Goal: Leave review/rating: Share an evaluation or opinion about a product, service, or content

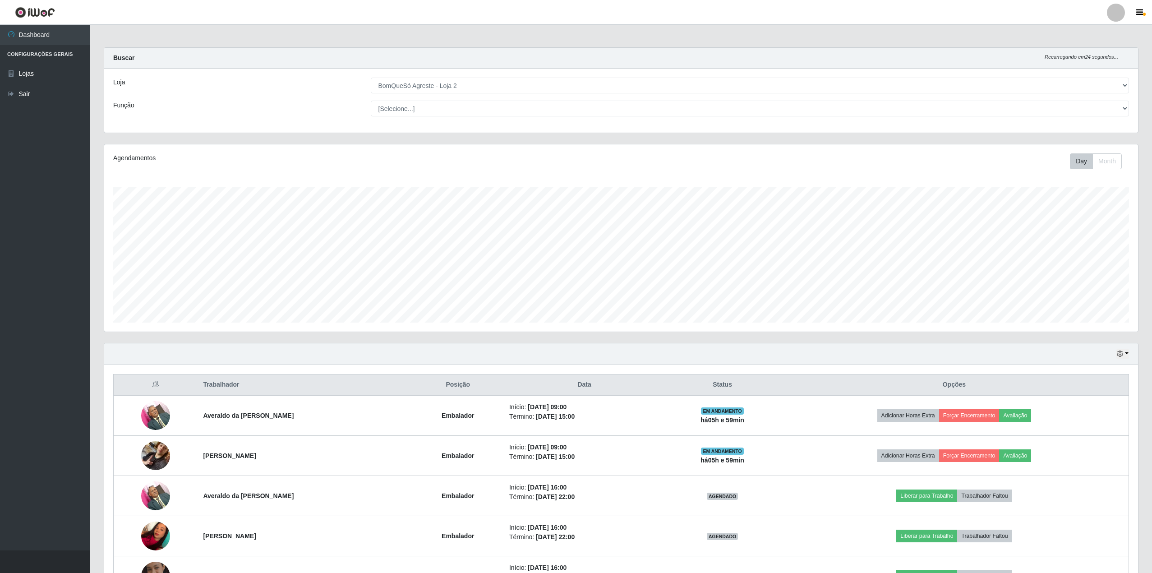
select select "214"
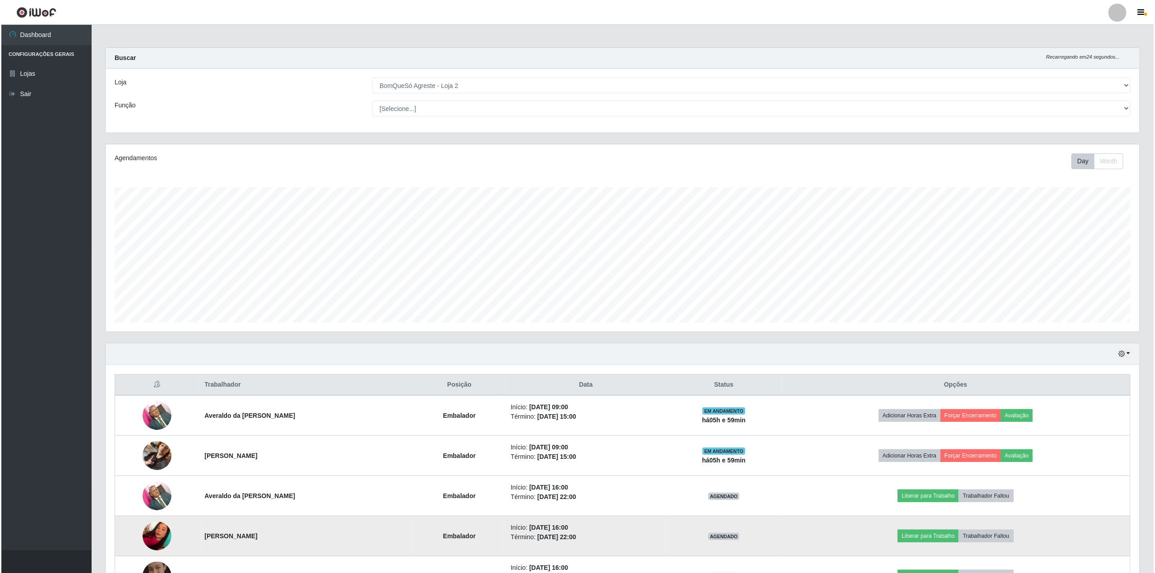
scroll to position [188, 1034]
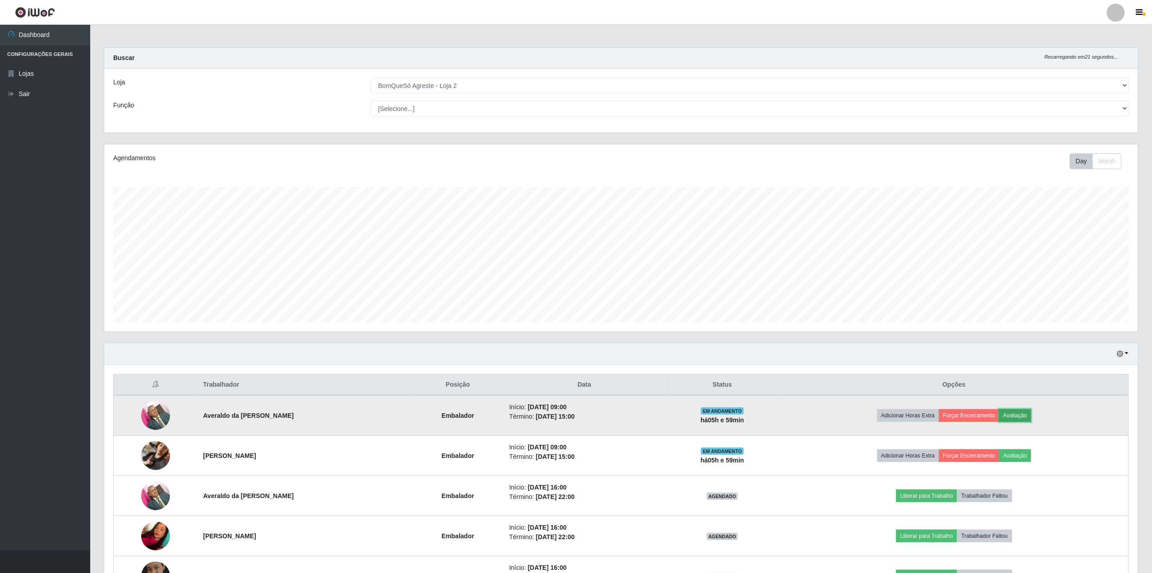
click at [1031, 421] on button "Avaliação" at bounding box center [1015, 415] width 32 height 13
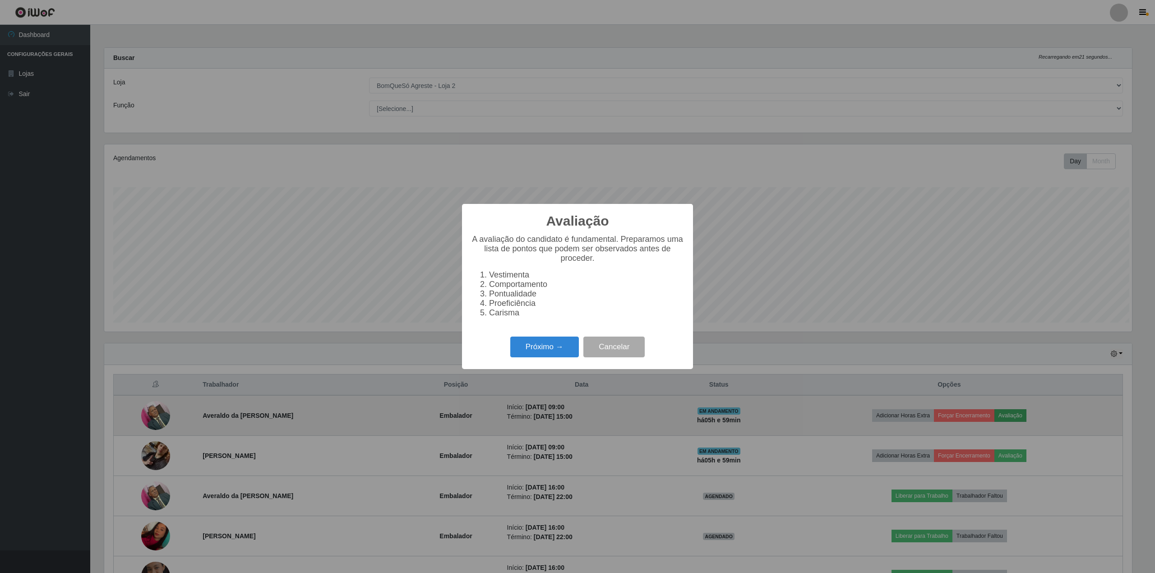
scroll to position [188, 1027]
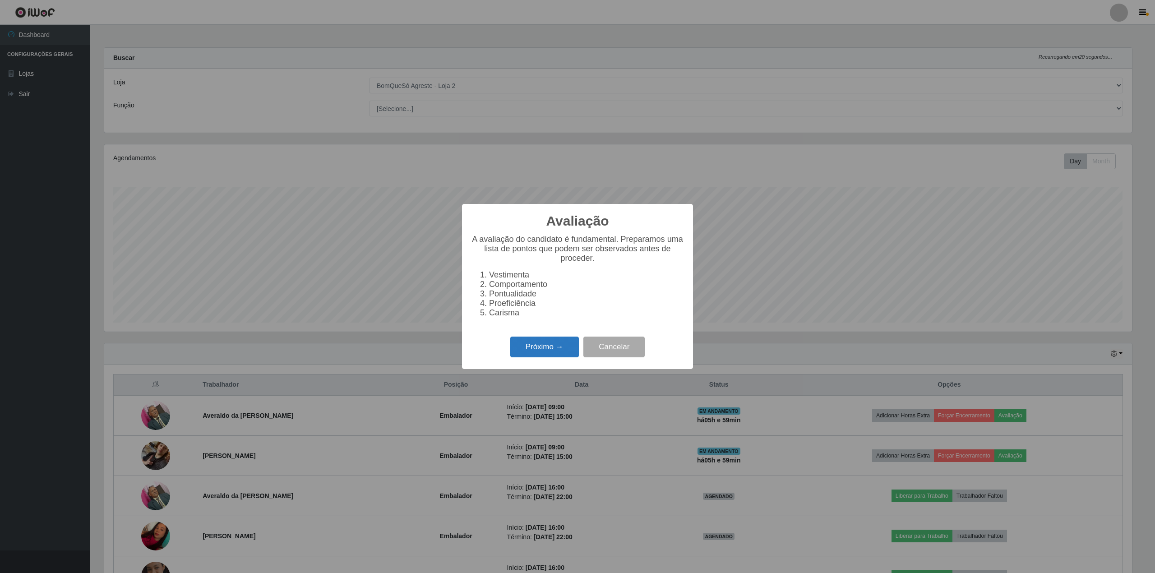
click at [569, 351] on button "Próximo →" at bounding box center [544, 347] width 69 height 21
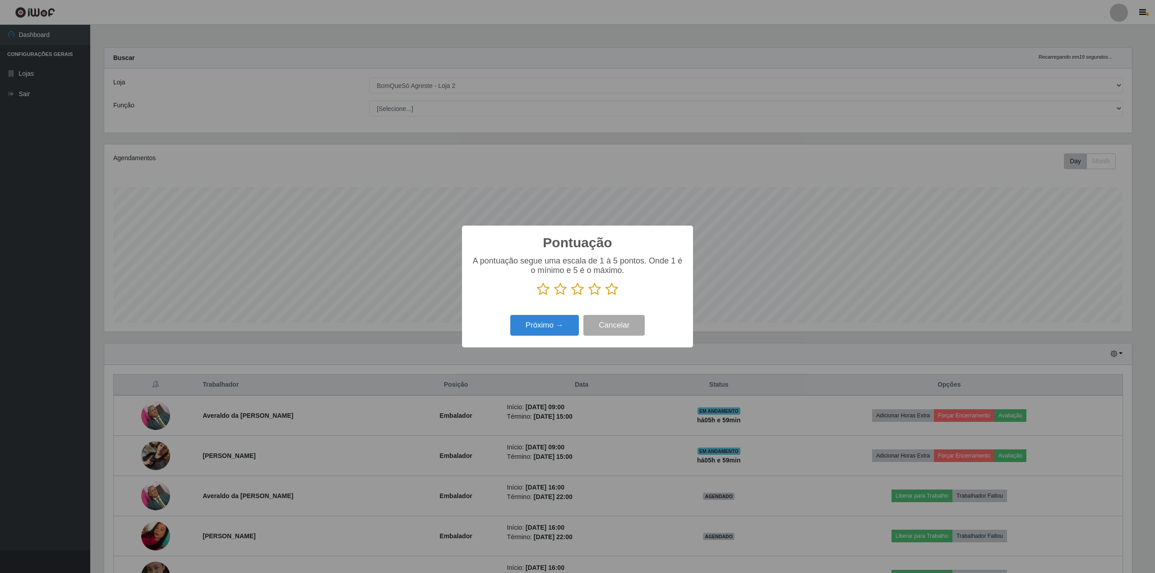
scroll to position [451037, 450197]
click at [615, 292] on icon at bounding box center [612, 289] width 13 height 14
click at [606, 296] on input "radio" at bounding box center [606, 296] width 0 height 0
click at [560, 321] on button "Próximo →" at bounding box center [544, 325] width 69 height 21
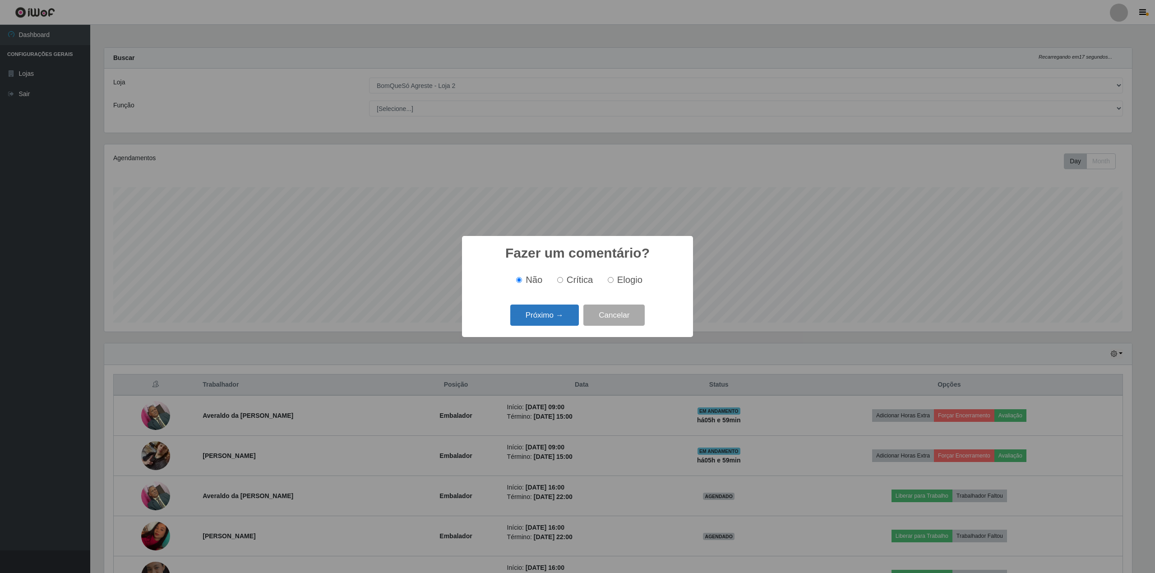
click at [547, 317] on button "Próximo →" at bounding box center [544, 315] width 69 height 21
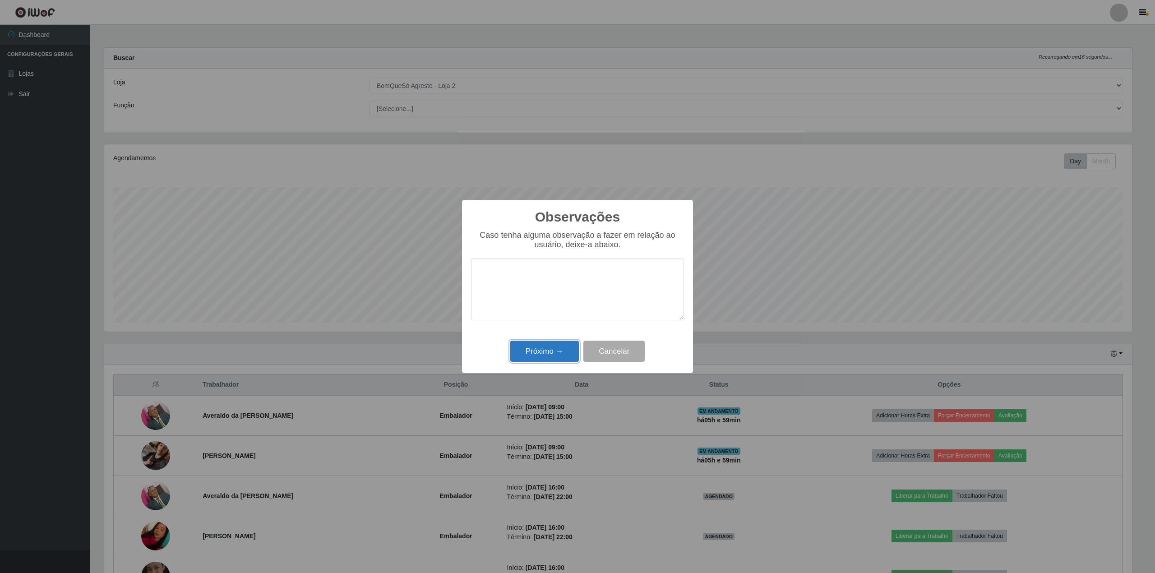
click at [541, 354] on button "Próximo →" at bounding box center [544, 351] width 69 height 21
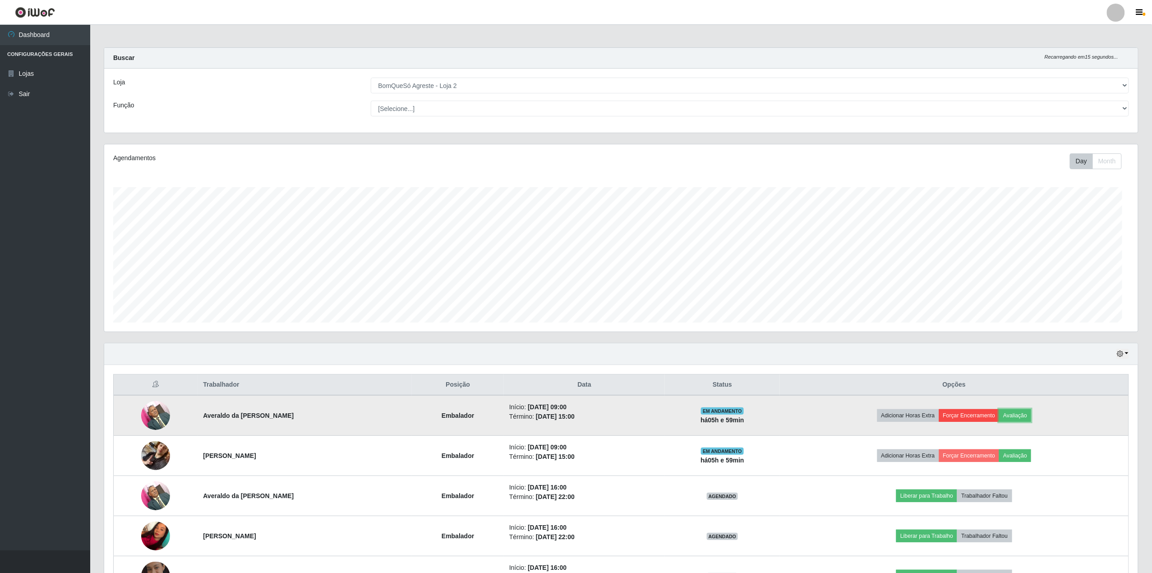
scroll to position [188, 1034]
click at [995, 415] on button "Forçar Encerramento" at bounding box center [969, 415] width 60 height 13
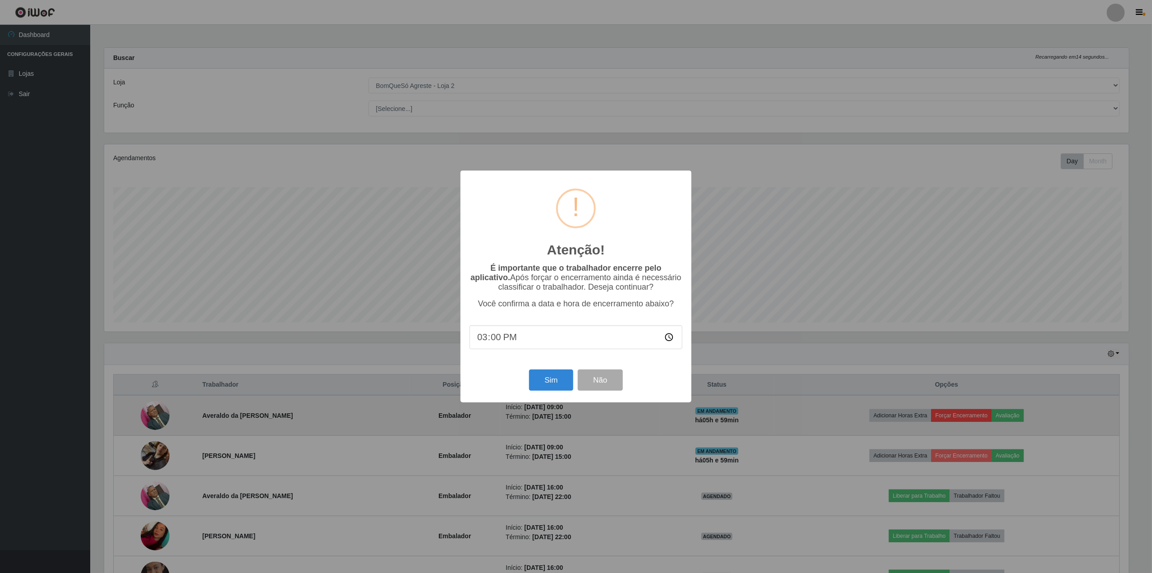
scroll to position [188, 1027]
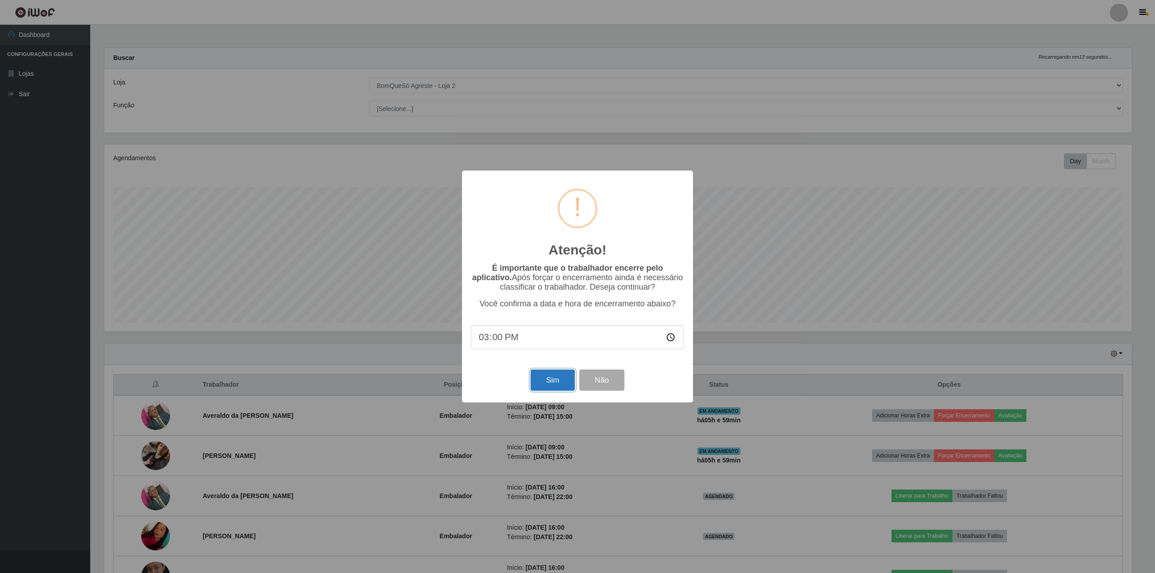
click at [538, 387] on button "Sim" at bounding box center [553, 380] width 44 height 21
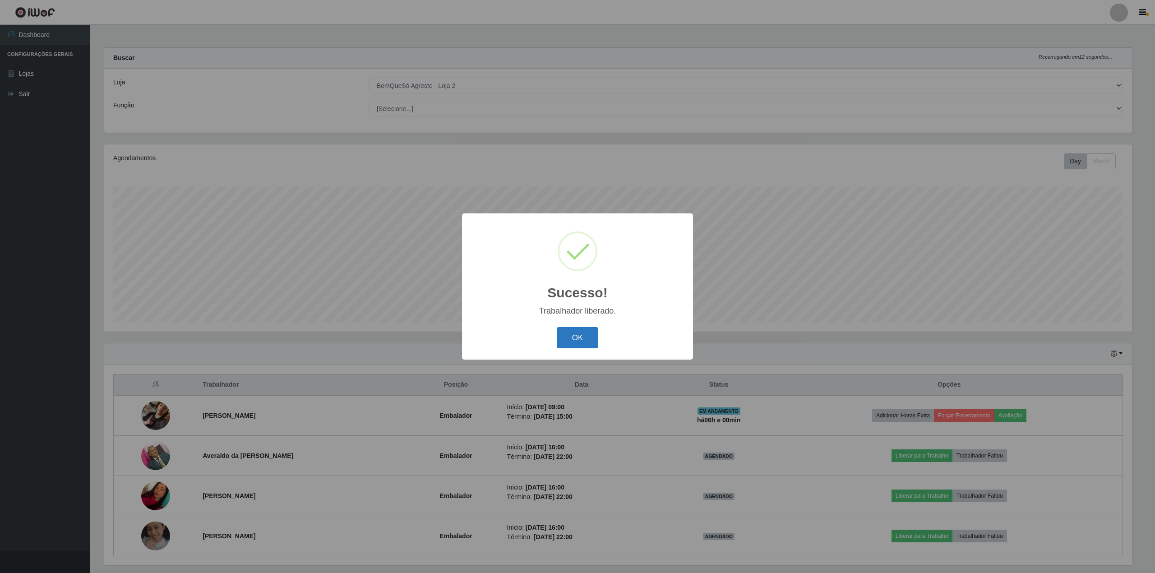
click at [589, 338] on button "OK" at bounding box center [578, 337] width 42 height 21
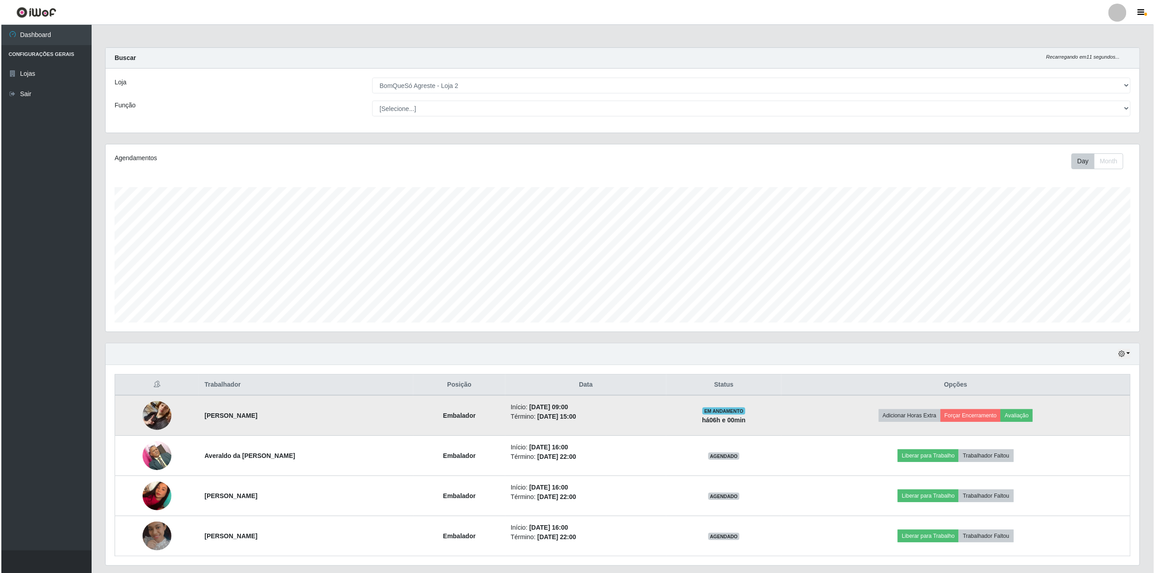
scroll to position [188, 1034]
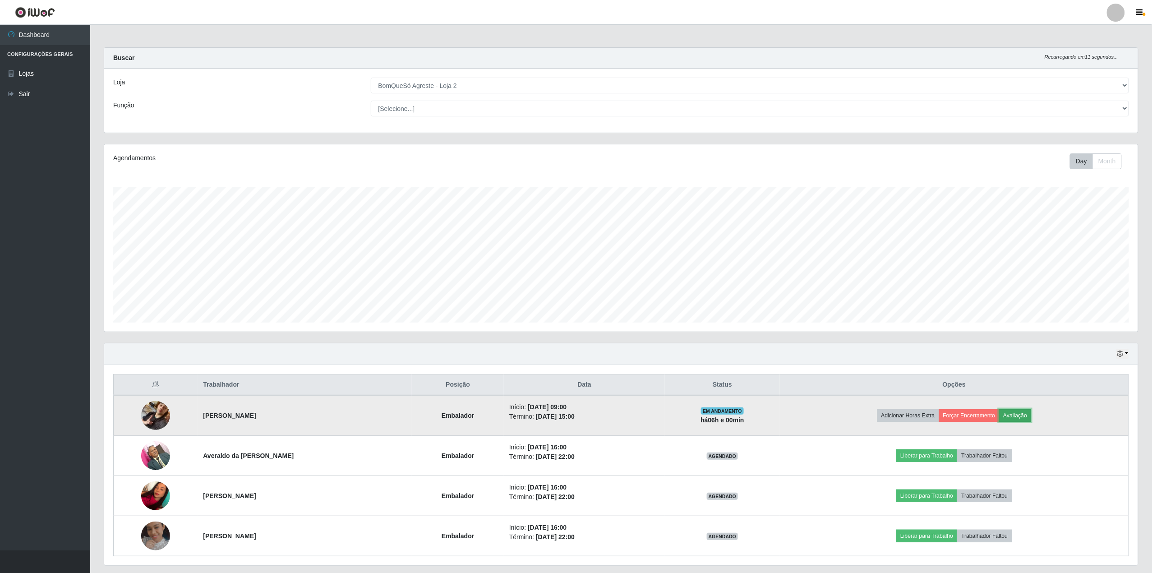
click at [1031, 416] on button "Avaliação" at bounding box center [1015, 415] width 32 height 13
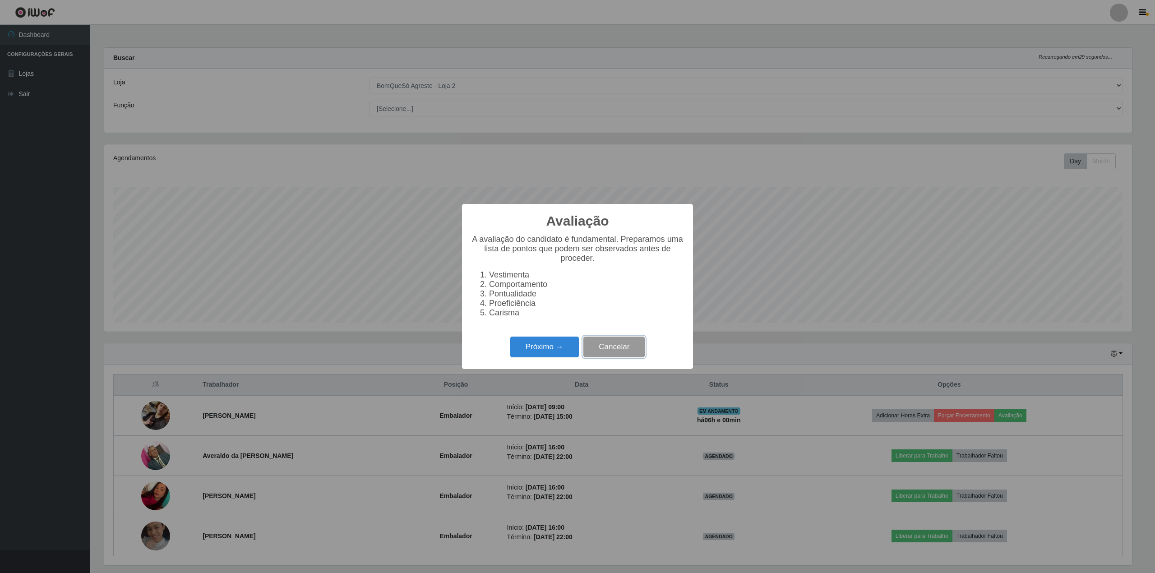
click at [621, 356] on button "Cancelar" at bounding box center [613, 347] width 61 height 21
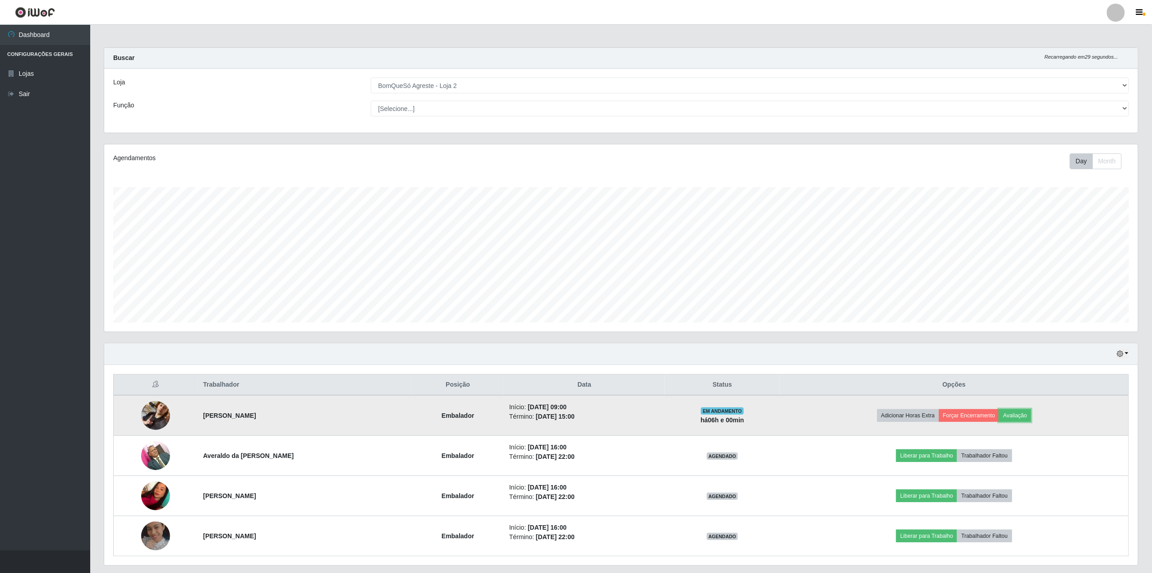
scroll to position [188, 1034]
click at [975, 425] on td "Adicionar Horas Extra Forçar Encerramento Avaliação" at bounding box center [954, 415] width 349 height 41
click at [986, 418] on button "Forçar Encerramento" at bounding box center [969, 415] width 60 height 13
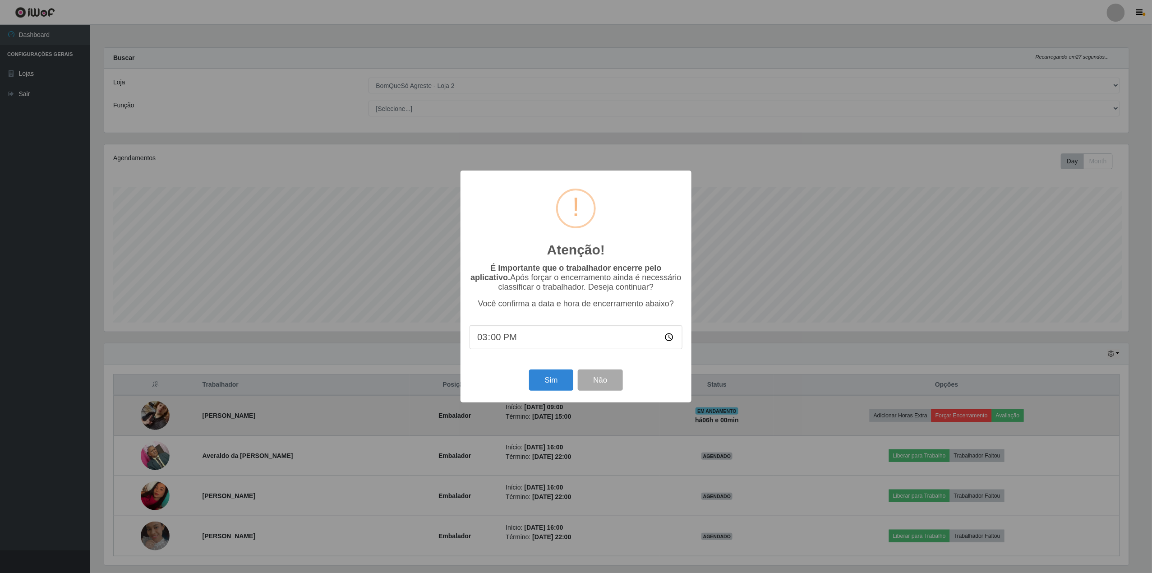
scroll to position [188, 1027]
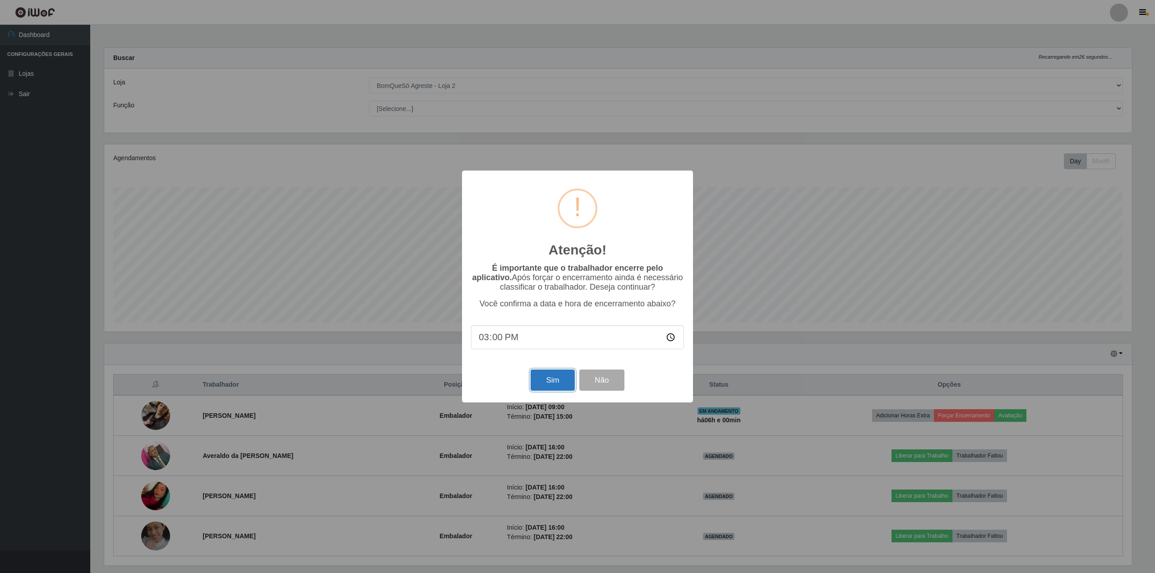
click at [550, 391] on button "Sim" at bounding box center [553, 380] width 44 height 21
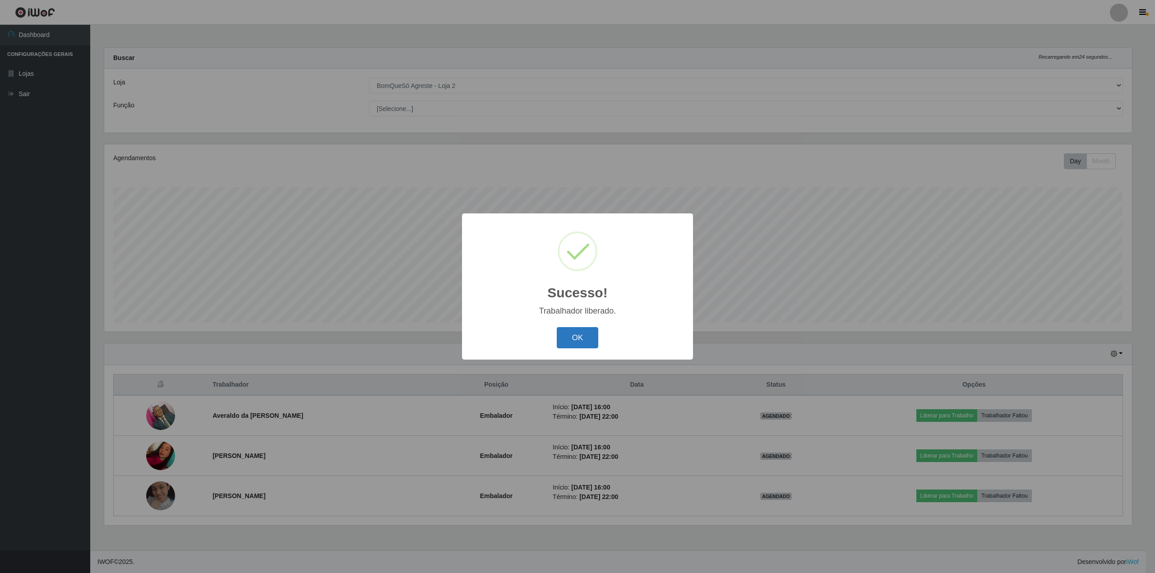
click at [578, 343] on button "OK" at bounding box center [578, 337] width 42 height 21
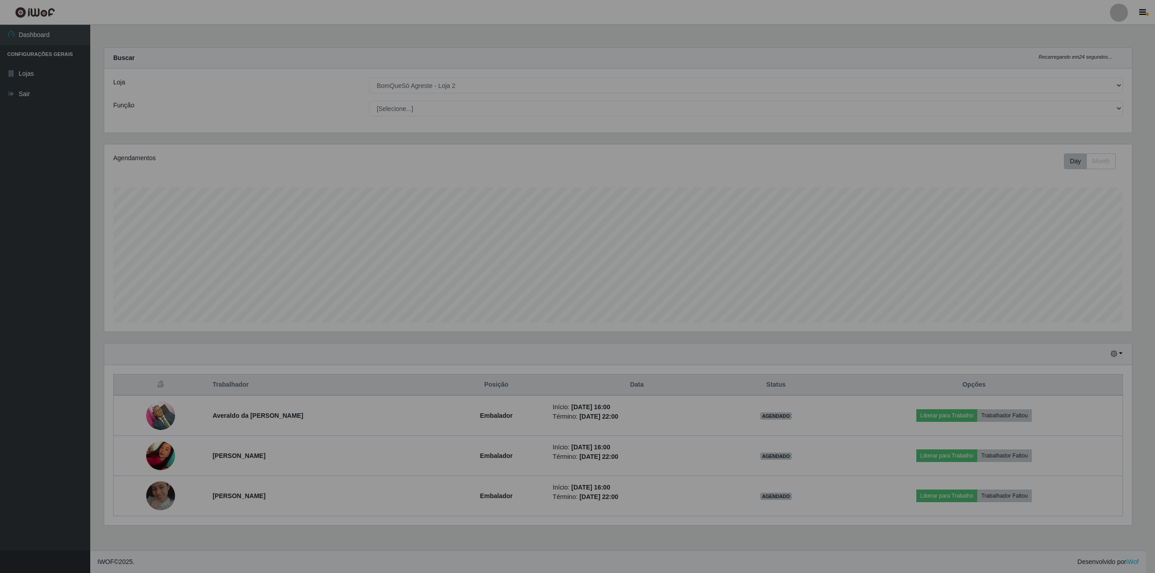
scroll to position [188, 1036]
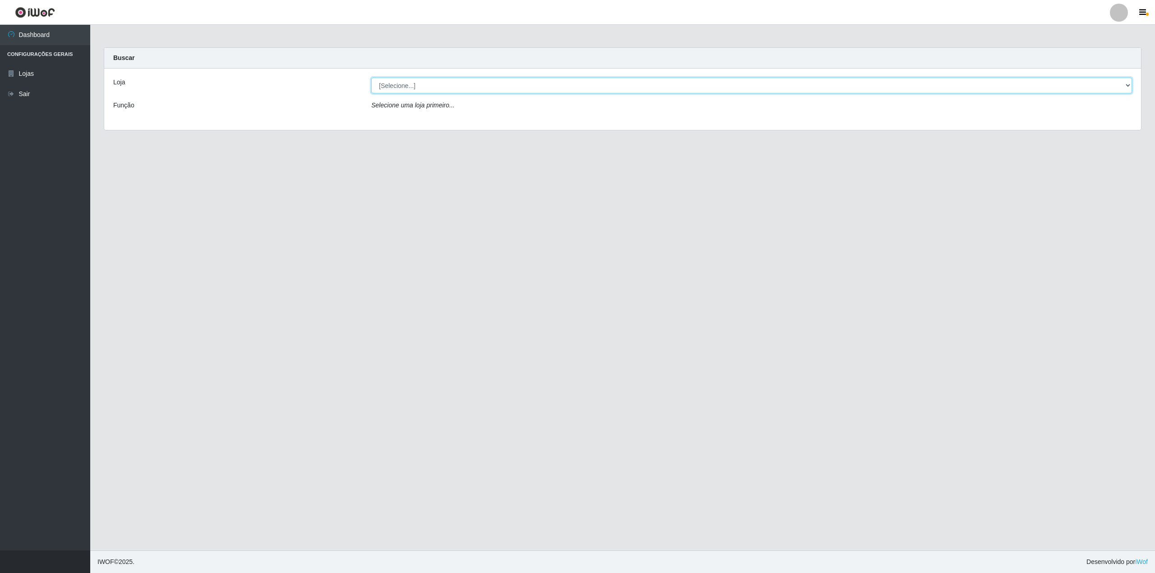
click at [459, 90] on select "[Selecione...] BomQueSó Agreste - Loja 2" at bounding box center [751, 86] width 761 height 16
select select "214"
click at [371, 78] on select "[Selecione...] BomQueSó Agreste - Loja 2" at bounding box center [751, 86] width 761 height 16
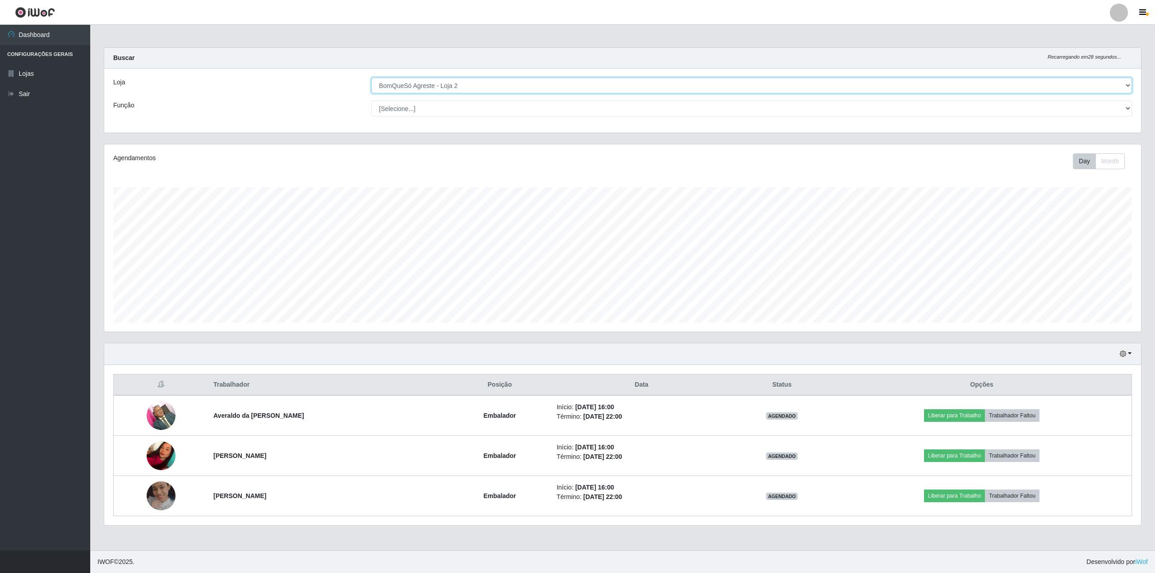
scroll to position [188, 1036]
